Goal: Download file/media

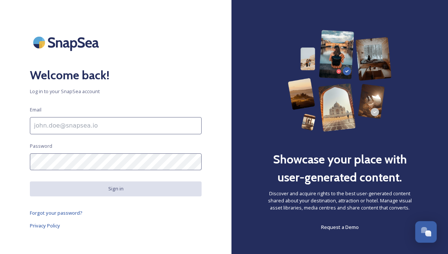
click at [70, 129] on input at bounding box center [116, 125] width 172 height 17
type input "[EMAIL_ADDRESS][DOMAIN_NAME]"
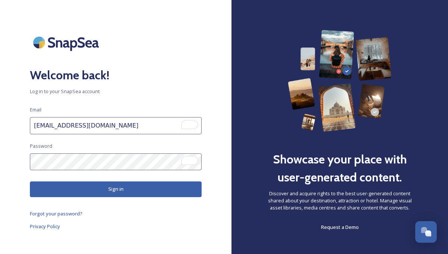
click at [93, 185] on button "Sign in" at bounding box center [116, 188] width 172 height 15
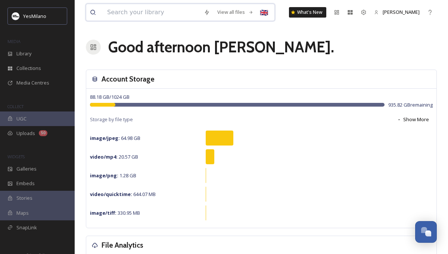
click at [133, 12] on input at bounding box center [152, 12] width 97 height 16
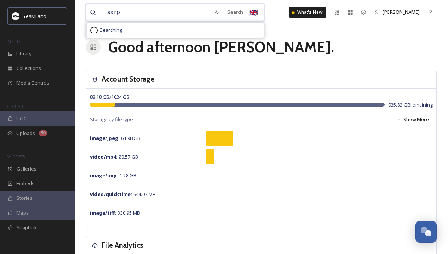
type input "sarpi"
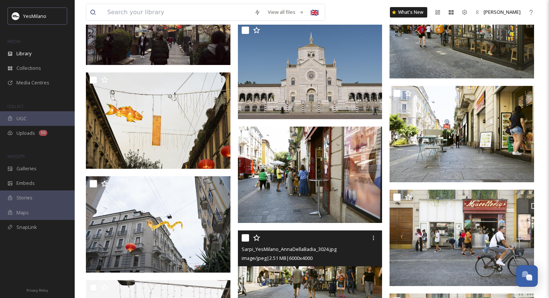
scroll to position [3819, 0]
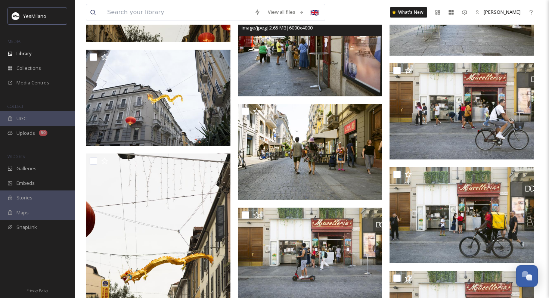
click at [302, 83] on img at bounding box center [310, 48] width 145 height 96
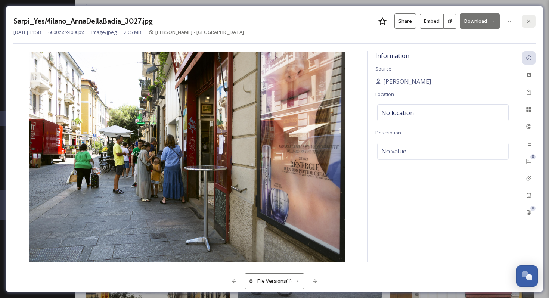
click at [448, 20] on icon at bounding box center [529, 21] width 6 height 6
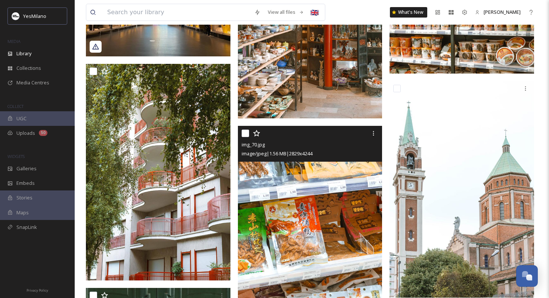
scroll to position [7484, 0]
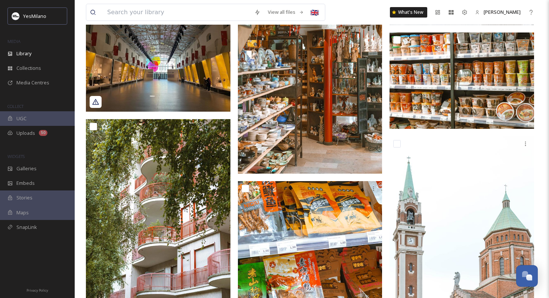
click at [318, 118] on img at bounding box center [310, 65] width 145 height 217
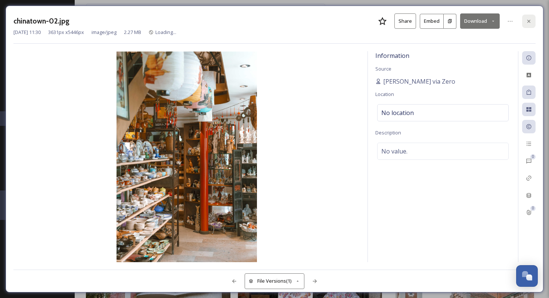
click at [448, 25] on div at bounding box center [528, 21] width 13 height 13
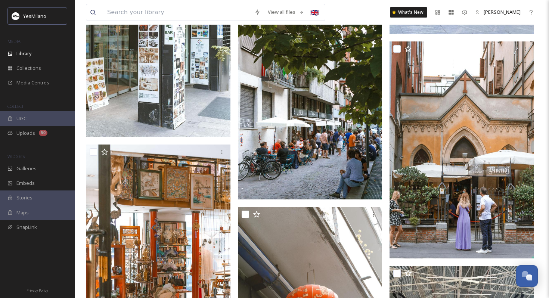
scroll to position [8438, 0]
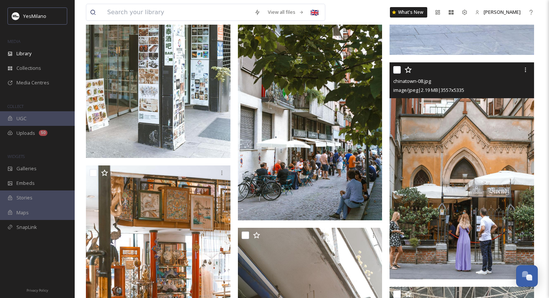
click at [422, 190] on img at bounding box center [462, 170] width 145 height 217
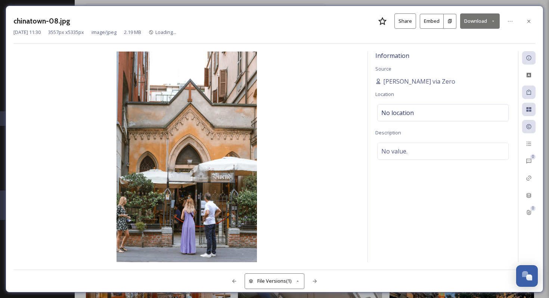
click at [448, 19] on button "Download" at bounding box center [480, 20] width 40 height 15
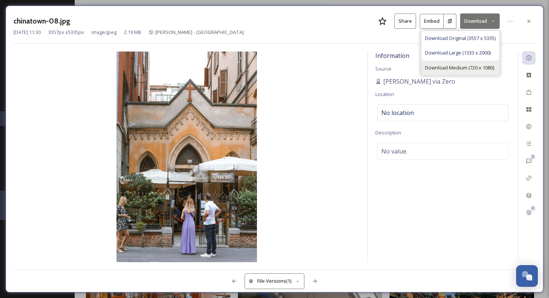
click at [448, 66] on span "Download Medium (720 x 1080)" at bounding box center [459, 67] width 69 height 7
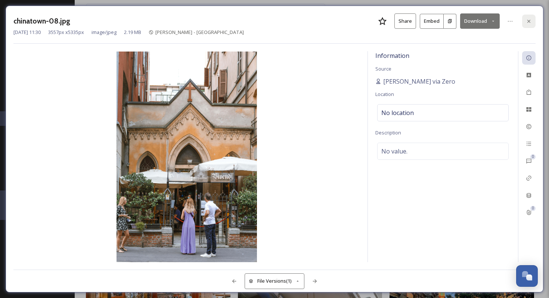
click at [448, 22] on icon at bounding box center [529, 21] width 6 height 6
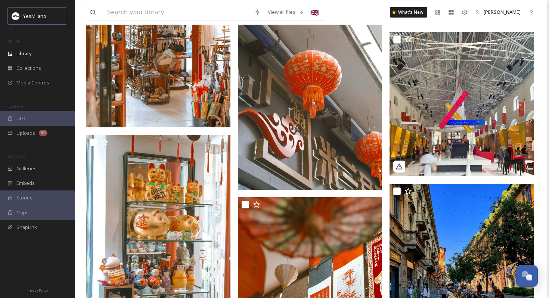
scroll to position [8811, 0]
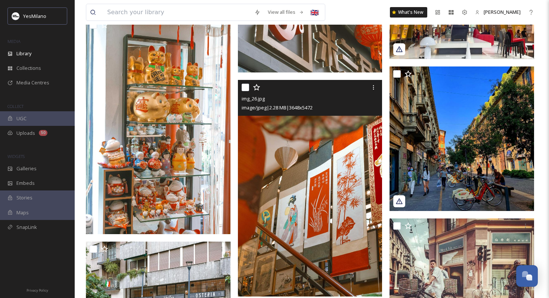
click at [307, 185] on img at bounding box center [310, 188] width 145 height 217
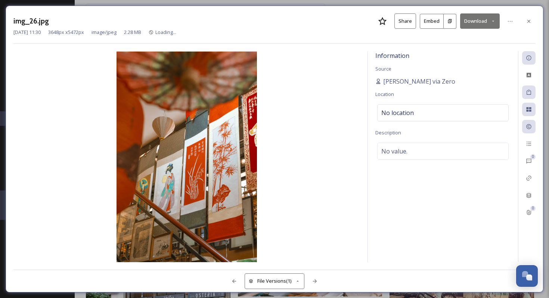
click at [448, 24] on button "Download" at bounding box center [480, 20] width 40 height 15
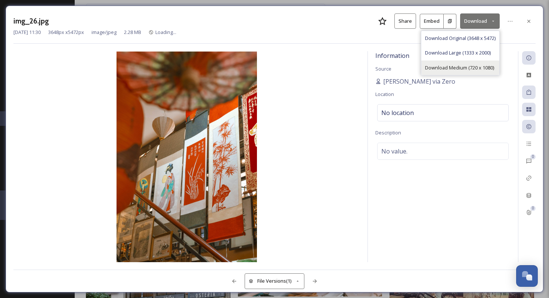
click at [448, 70] on span "Download Medium (720 x 1080)" at bounding box center [459, 67] width 69 height 7
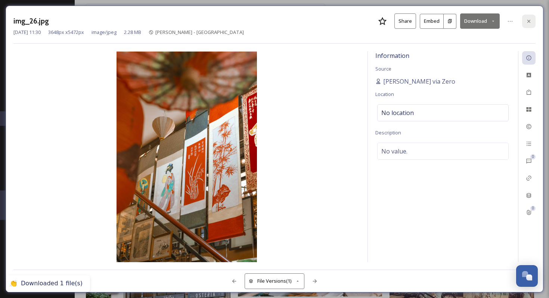
click at [448, 21] on div at bounding box center [528, 21] width 13 height 13
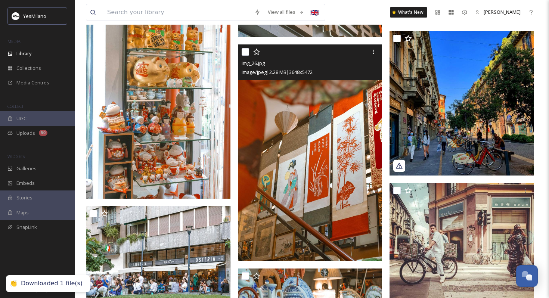
scroll to position [8850, 0]
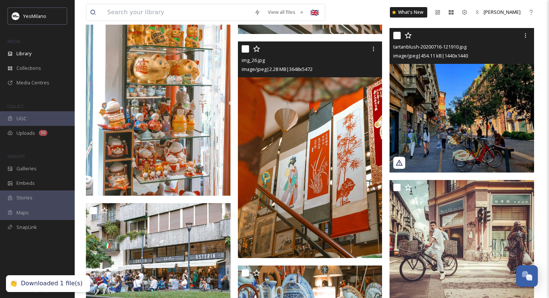
click at [447, 132] on img at bounding box center [462, 100] width 145 height 145
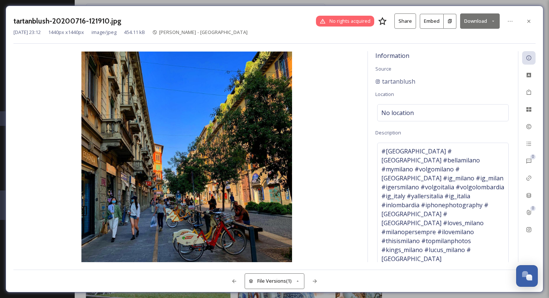
click at [448, 22] on button "Download" at bounding box center [480, 20] width 40 height 15
click at [448, 53] on span "Download Medium (1080 x 1080)" at bounding box center [460, 52] width 72 height 7
click at [448, 19] on div at bounding box center [528, 21] width 13 height 13
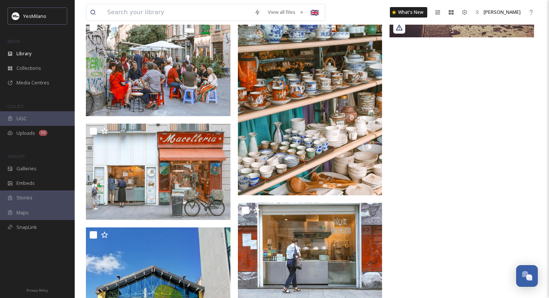
scroll to position [9137, 0]
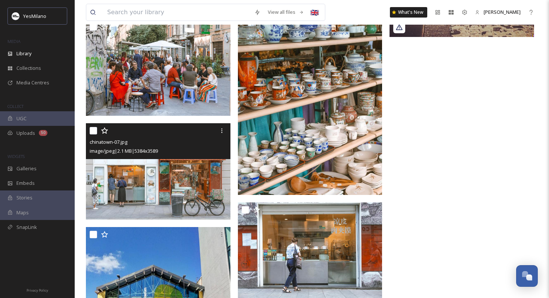
click at [170, 174] on img at bounding box center [158, 171] width 145 height 96
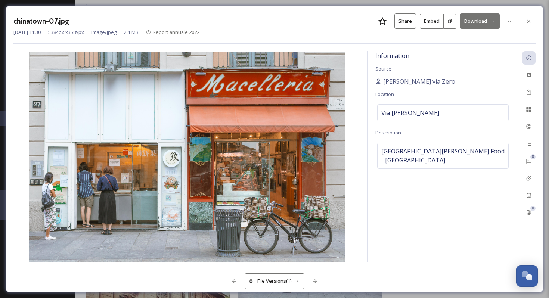
click at [448, 21] on button "Download" at bounding box center [480, 20] width 40 height 15
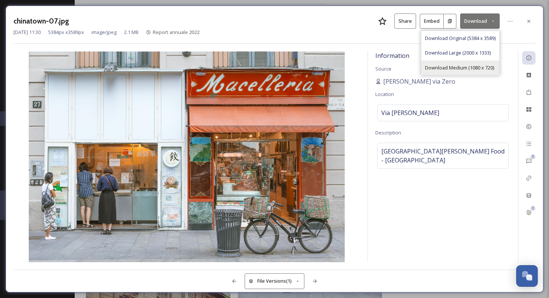
click at [448, 65] on span "Download Medium (1080 x 720)" at bounding box center [459, 67] width 69 height 7
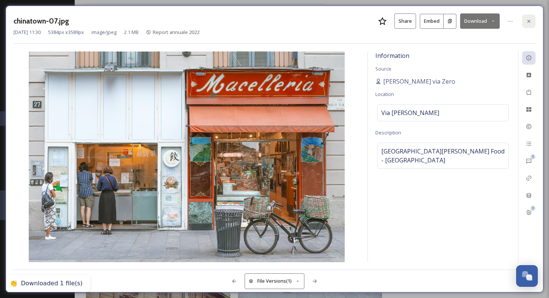
click at [448, 22] on icon at bounding box center [529, 21] width 6 height 6
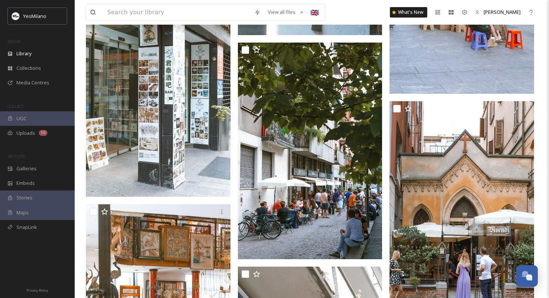
scroll to position [8423, 0]
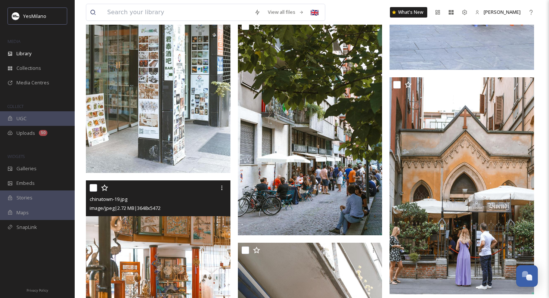
click at [146, 253] on img at bounding box center [158, 289] width 145 height 217
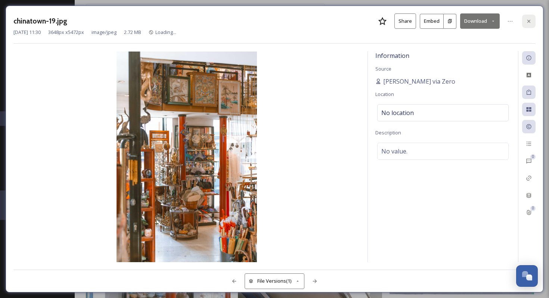
click at [448, 22] on icon at bounding box center [529, 21] width 6 height 6
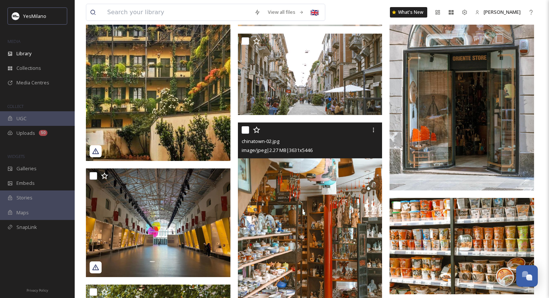
scroll to position [7238, 0]
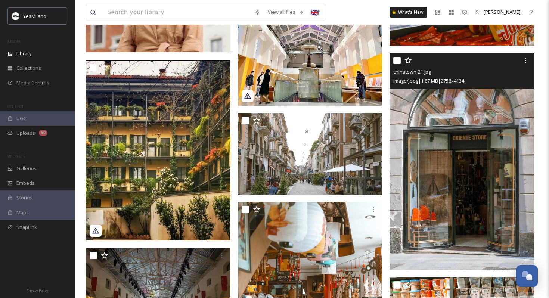
click at [448, 170] on img at bounding box center [462, 161] width 145 height 217
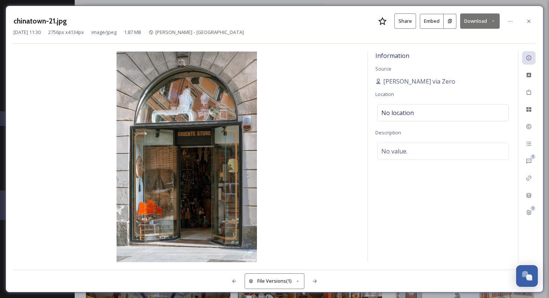
click at [448, 23] on button "Download" at bounding box center [480, 20] width 40 height 15
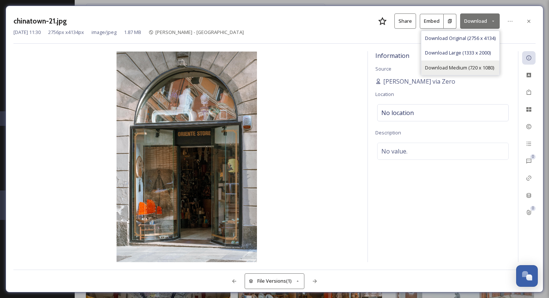
click at [448, 64] on span "Download Medium (720 x 1080)" at bounding box center [459, 67] width 69 height 7
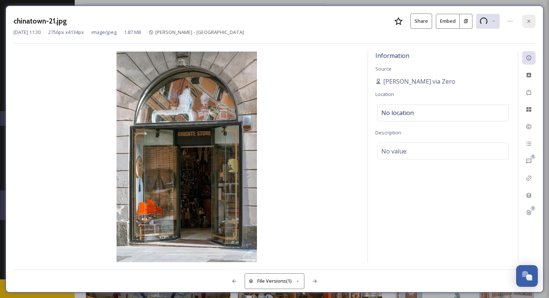
click at [448, 18] on div at bounding box center [528, 21] width 13 height 13
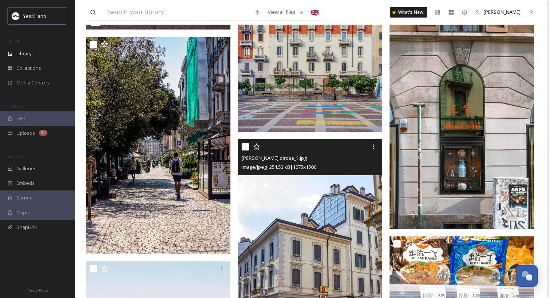
scroll to position [6762, 0]
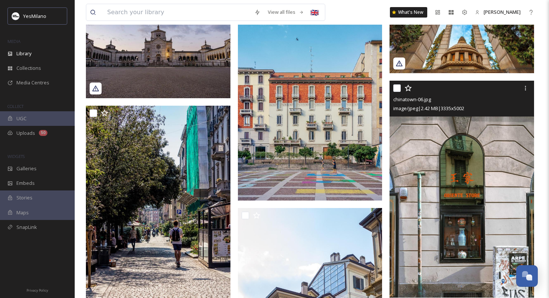
click at [447, 226] on img at bounding box center [462, 189] width 145 height 217
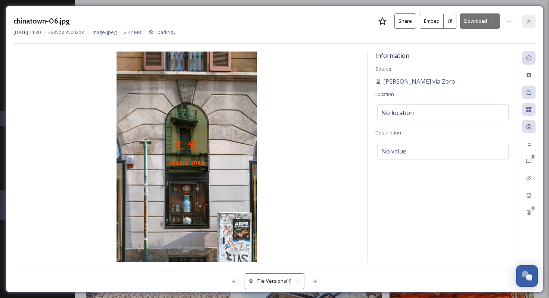
click at [448, 26] on div at bounding box center [528, 21] width 13 height 13
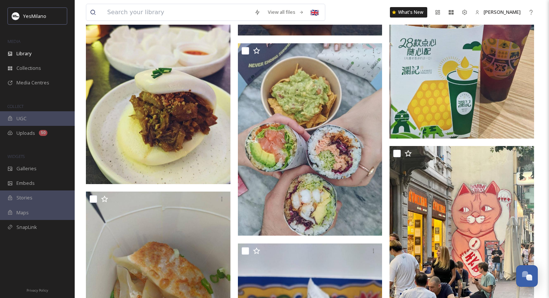
scroll to position [5616, 0]
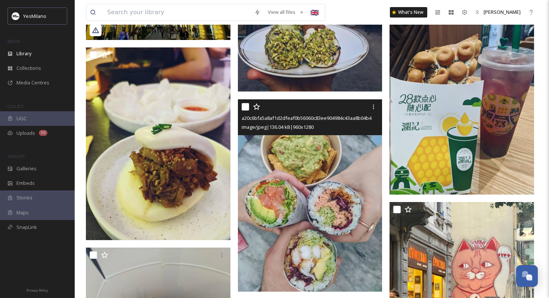
click at [342, 201] on img at bounding box center [310, 195] width 145 height 193
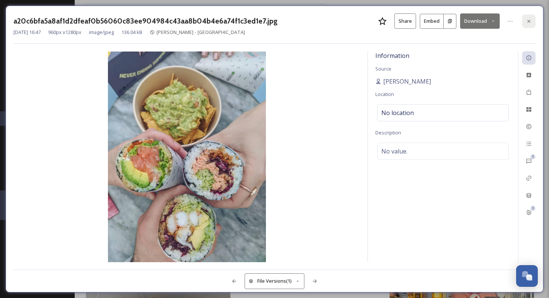
click at [448, 15] on div at bounding box center [528, 21] width 13 height 13
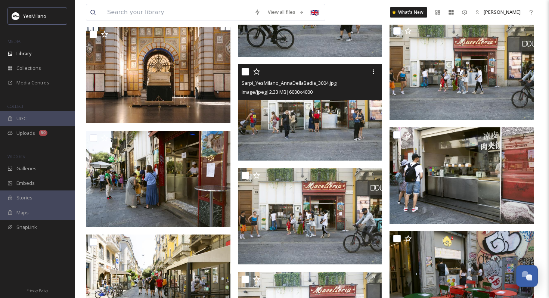
scroll to position [4343, 0]
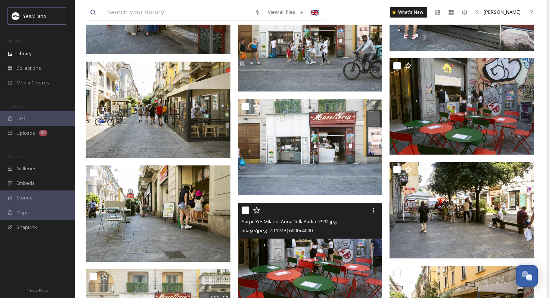
click at [309, 253] on img at bounding box center [310, 251] width 145 height 96
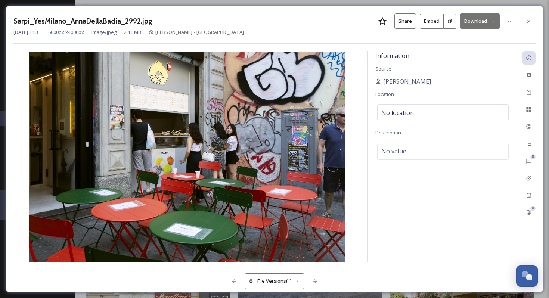
click at [448, 22] on button "Download" at bounding box center [480, 20] width 40 height 15
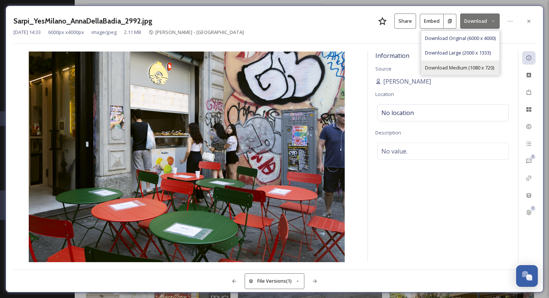
click at [448, 65] on span "Download Medium (1080 x 720)" at bounding box center [459, 67] width 69 height 7
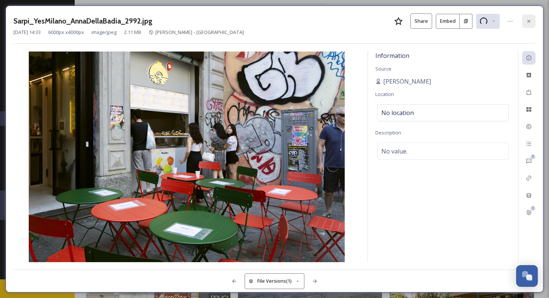
click at [448, 20] on icon at bounding box center [529, 21] width 6 height 6
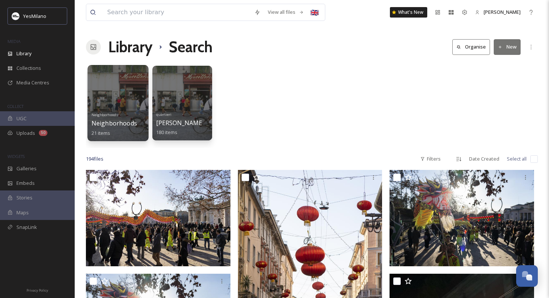
click at [120, 98] on div at bounding box center [117, 103] width 61 height 76
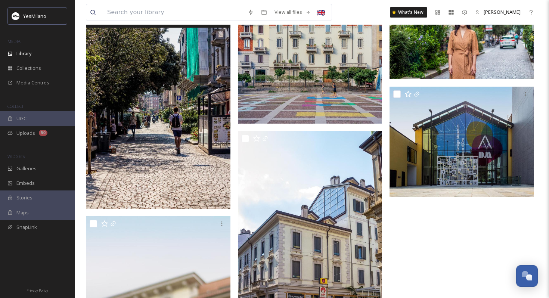
scroll to position [1116, 0]
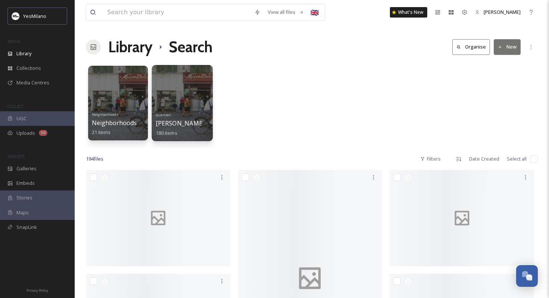
click at [160, 91] on div at bounding box center [182, 103] width 61 height 76
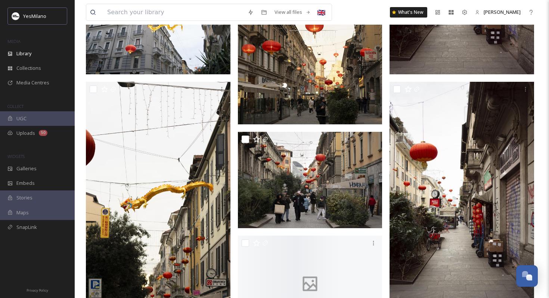
scroll to position [2590, 0]
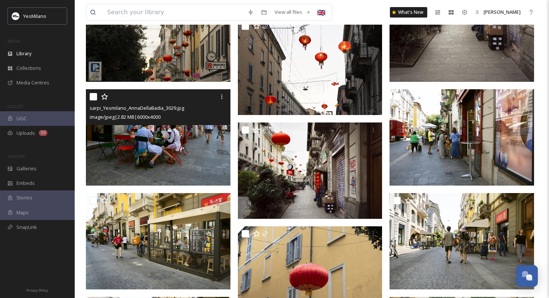
click at [184, 124] on div "sarpi_Yesmilano_AnnaDellaBadia_3029.jpg image/jpeg | 2.82 MB | 6000 x 4000" at bounding box center [158, 107] width 145 height 36
click at [164, 166] on img at bounding box center [158, 137] width 145 height 96
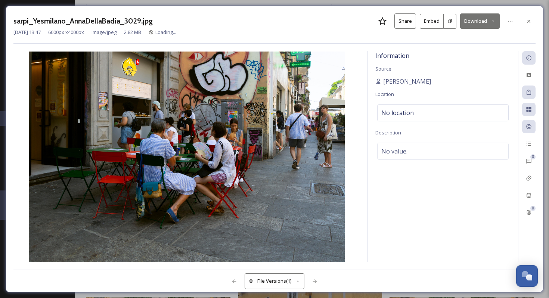
click at [448, 19] on button "Download" at bounding box center [480, 20] width 40 height 15
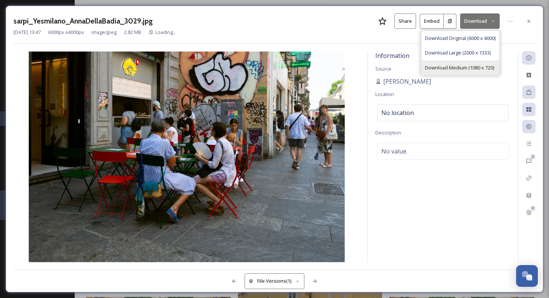
click at [448, 63] on div "Download Medium (1080 x 720)" at bounding box center [461, 68] width 78 height 15
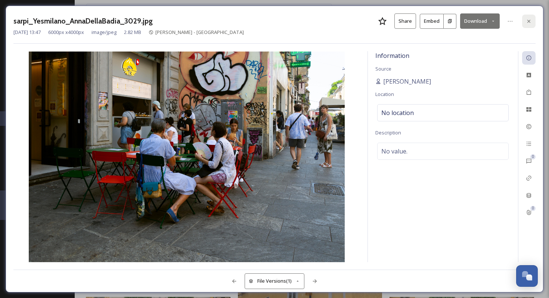
click at [448, 19] on icon at bounding box center [529, 21] width 6 height 6
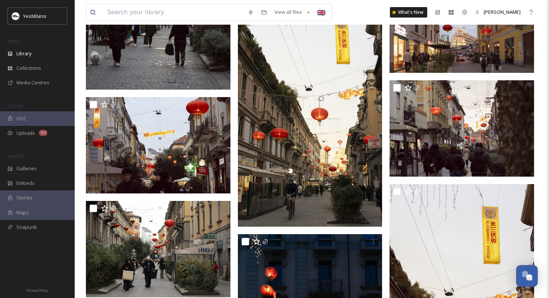
scroll to position [1764, 0]
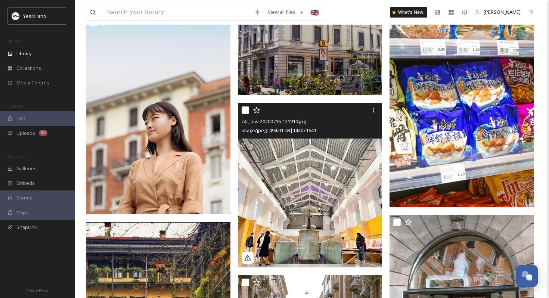
scroll to position [7126, 0]
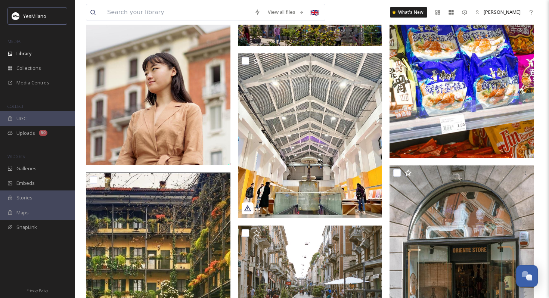
click at [448, 88] on img at bounding box center [462, 49] width 145 height 217
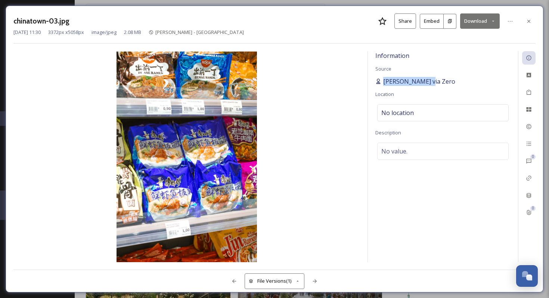
drag, startPoint x: 433, startPoint y: 81, endPoint x: 384, endPoint y: 83, distance: 49.4
click at [384, 83] on span "[PERSON_NAME] via Zero" at bounding box center [419, 81] width 72 height 9
copy span "[PERSON_NAME]"
click at [448, 23] on icon at bounding box center [529, 21] width 6 height 6
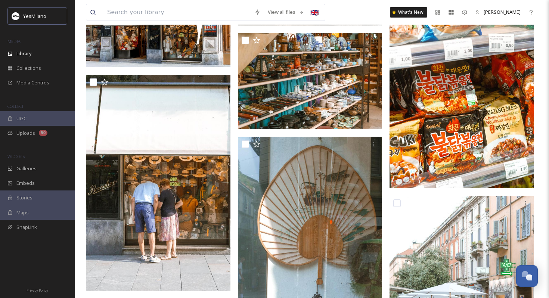
scroll to position [8072, 0]
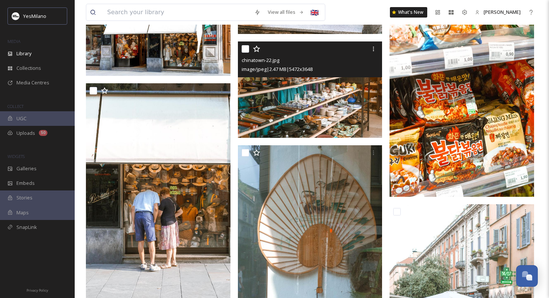
click at [339, 92] on img at bounding box center [310, 89] width 145 height 96
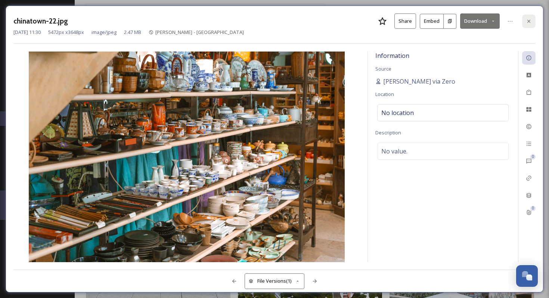
click at [448, 19] on div at bounding box center [528, 21] width 13 height 13
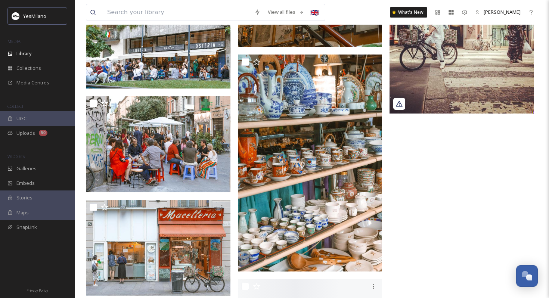
scroll to position [9086, 0]
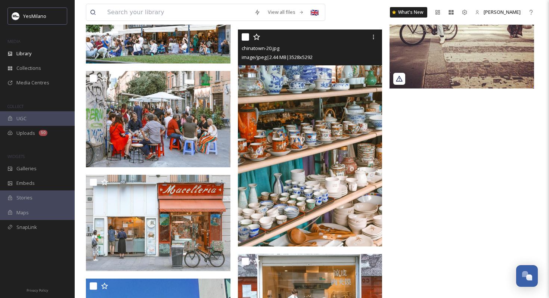
click at [337, 178] on img at bounding box center [310, 138] width 145 height 217
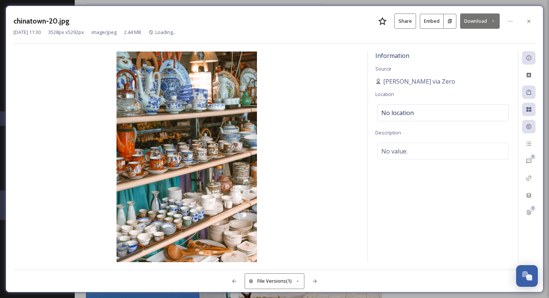
click at [448, 21] on button "Download" at bounding box center [480, 20] width 40 height 15
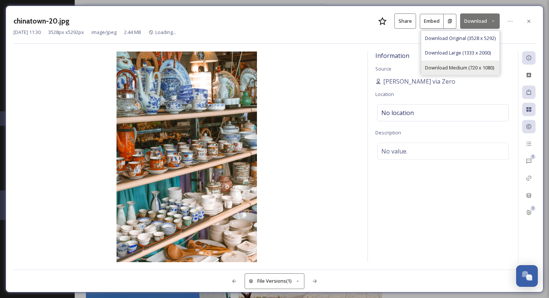
click at [448, 66] on span "Download Medium (720 x 1080)" at bounding box center [459, 67] width 69 height 7
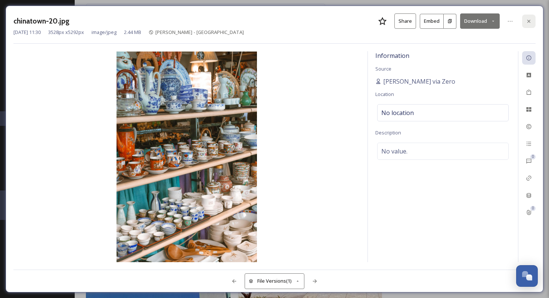
click at [448, 19] on div at bounding box center [528, 21] width 13 height 13
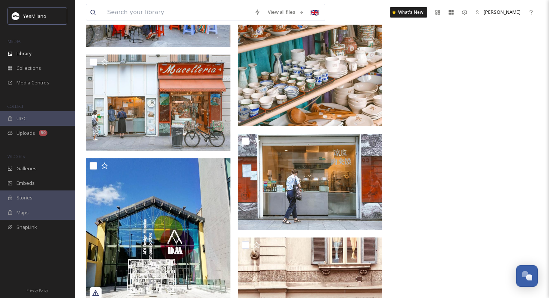
scroll to position [9012, 0]
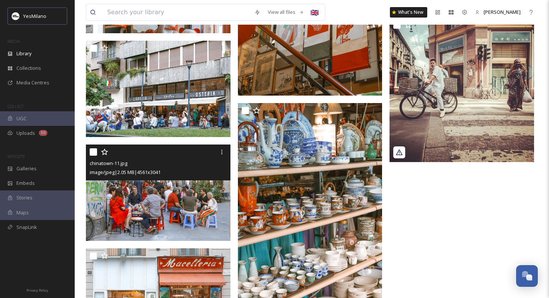
click at [194, 198] on img at bounding box center [158, 193] width 145 height 96
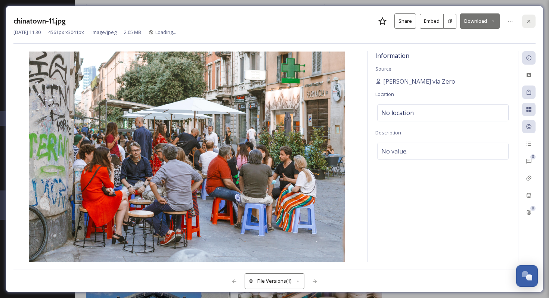
click at [448, 21] on icon at bounding box center [529, 21] width 6 height 6
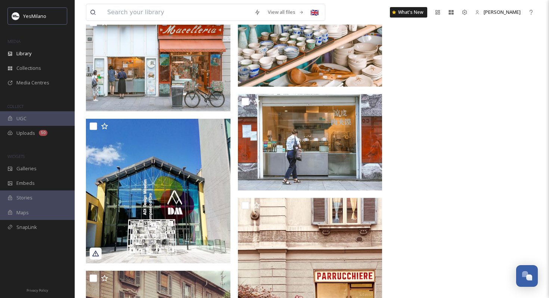
scroll to position [8650, 0]
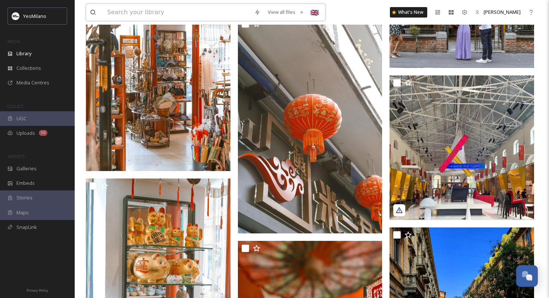
click at [164, 13] on input at bounding box center [177, 12] width 147 height 16
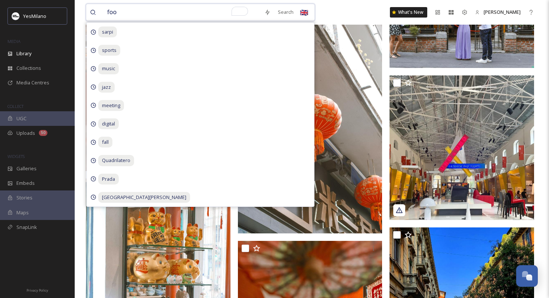
type input "food"
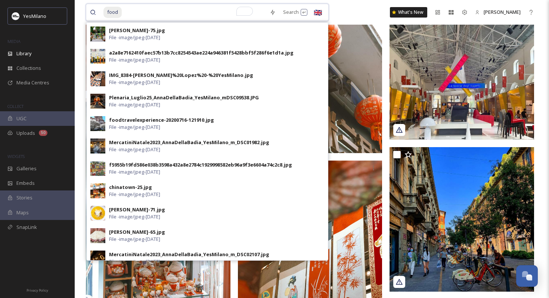
scroll to position [8733, 0]
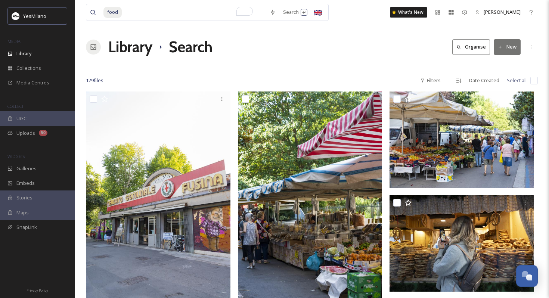
click at [338, 57] on div "Library Search Organise New" at bounding box center [312, 47] width 452 height 22
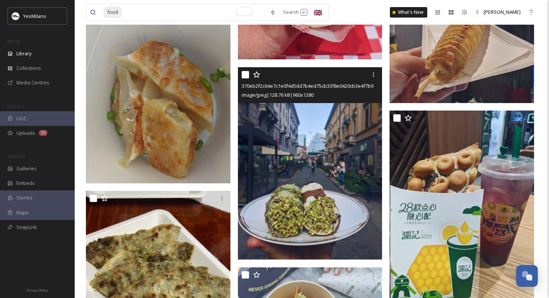
scroll to position [6295, 0]
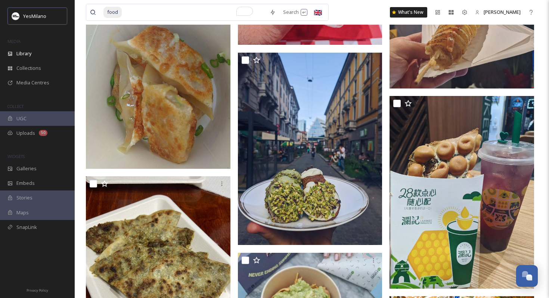
click at [328, 5] on div "food Search 🇬🇧 What's New [PERSON_NAME]" at bounding box center [312, 12] width 452 height 25
